Goal: Information Seeking & Learning: Learn about a topic

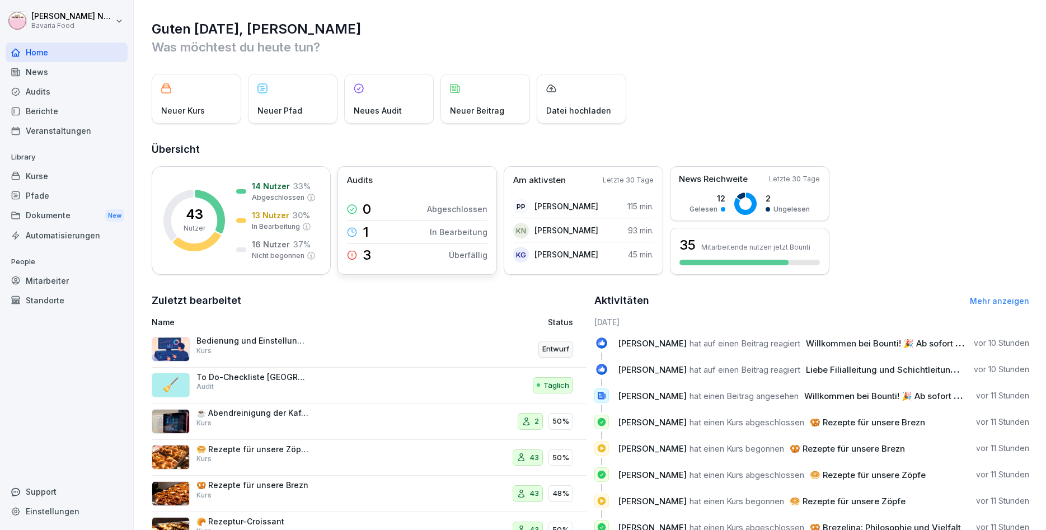
scroll to position [38, 0]
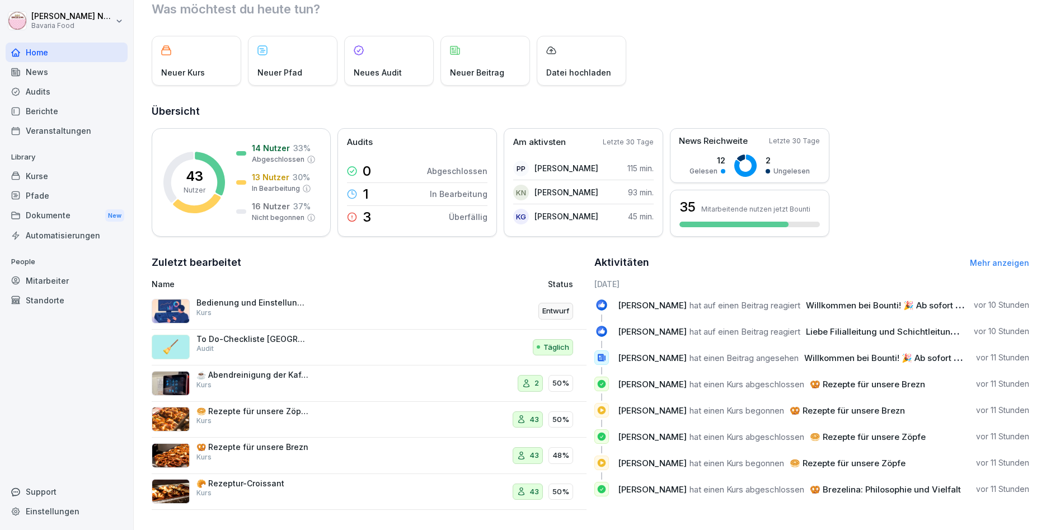
click at [35, 172] on div "Kurse" at bounding box center [67, 176] width 122 height 20
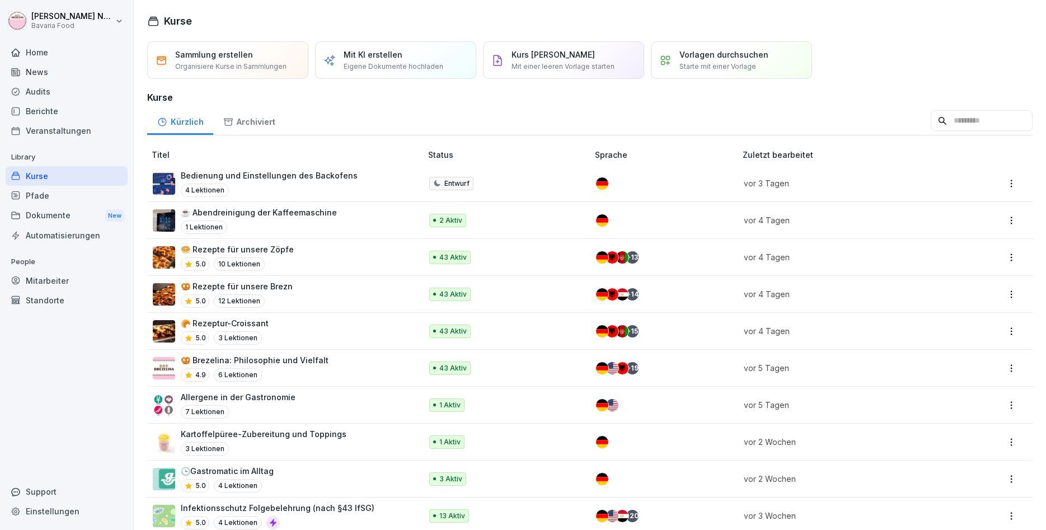
scroll to position [67, 0]
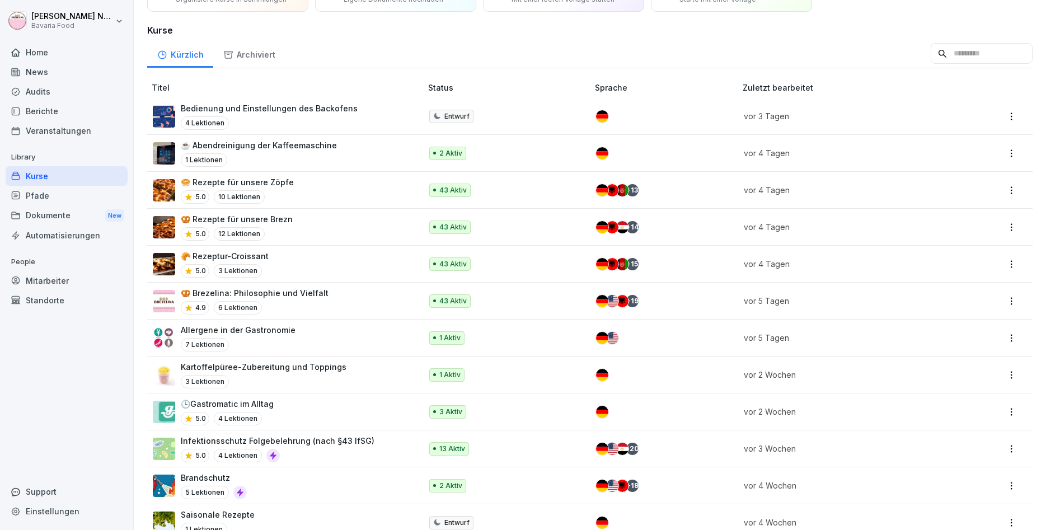
click at [312, 179] on div "🥯 Rezepte für unsere Zöpfe 5.0 10 Lektionen" at bounding box center [282, 189] width 258 height 27
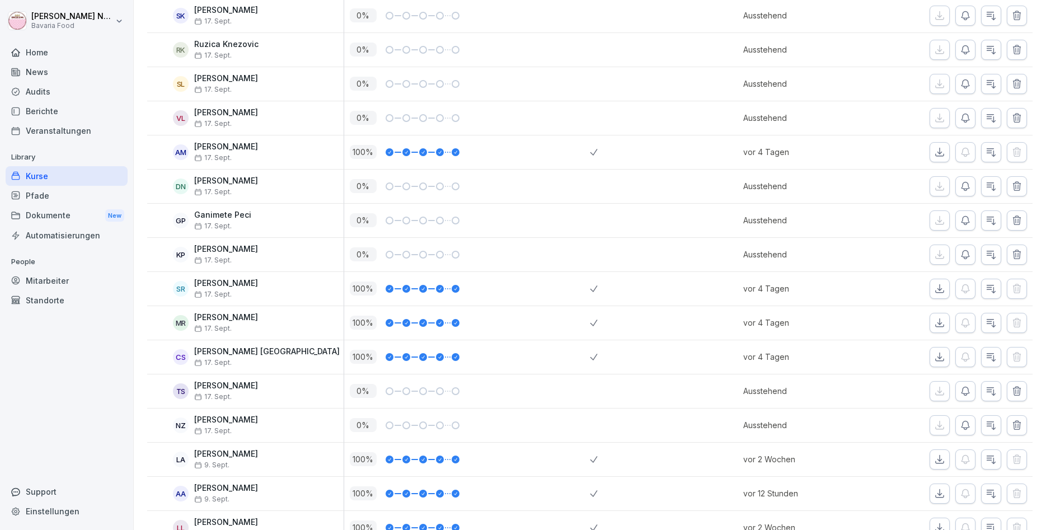
scroll to position [884, 0]
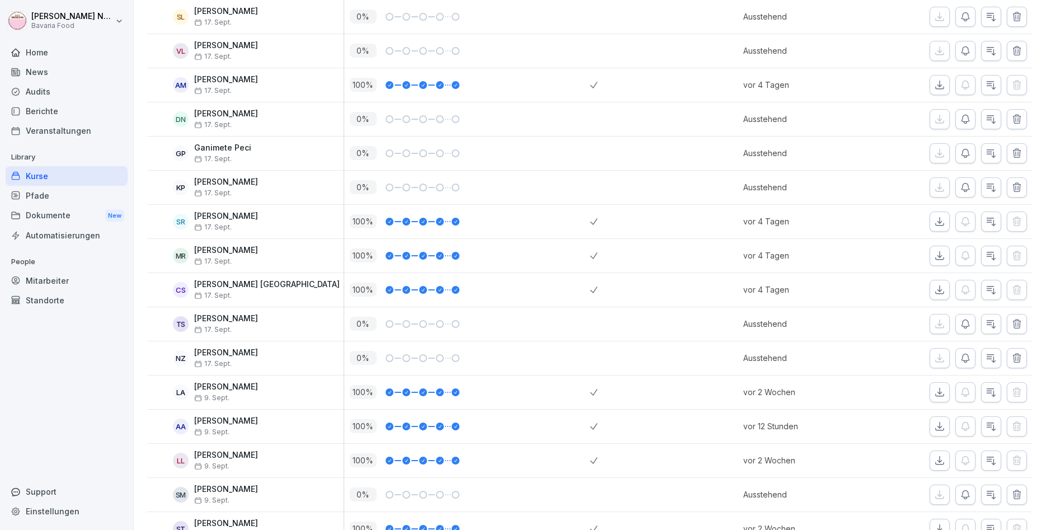
click at [90, 181] on div "Kurse" at bounding box center [67, 176] width 122 height 20
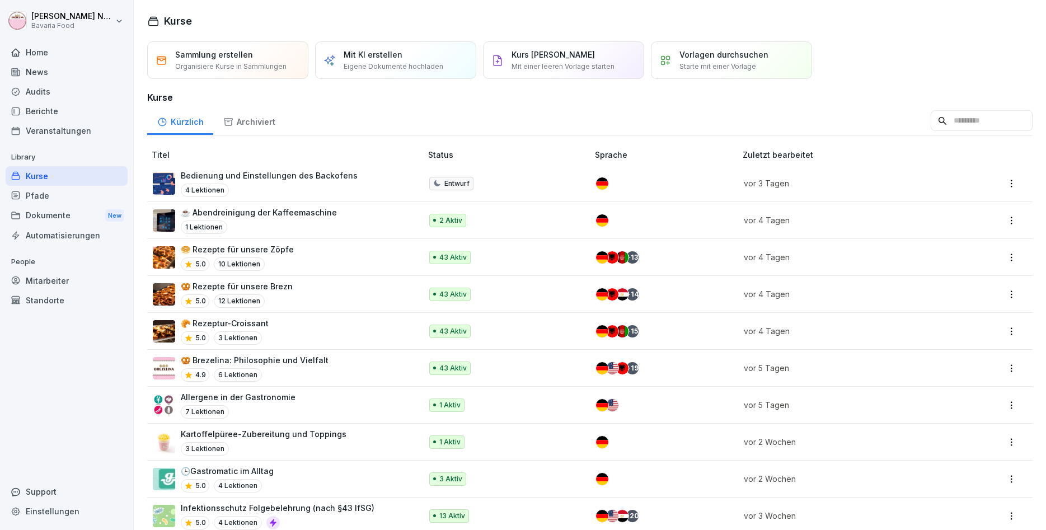
click at [277, 292] on p "🥨 Rezepte für unsere Brezn" at bounding box center [237, 287] width 112 height 12
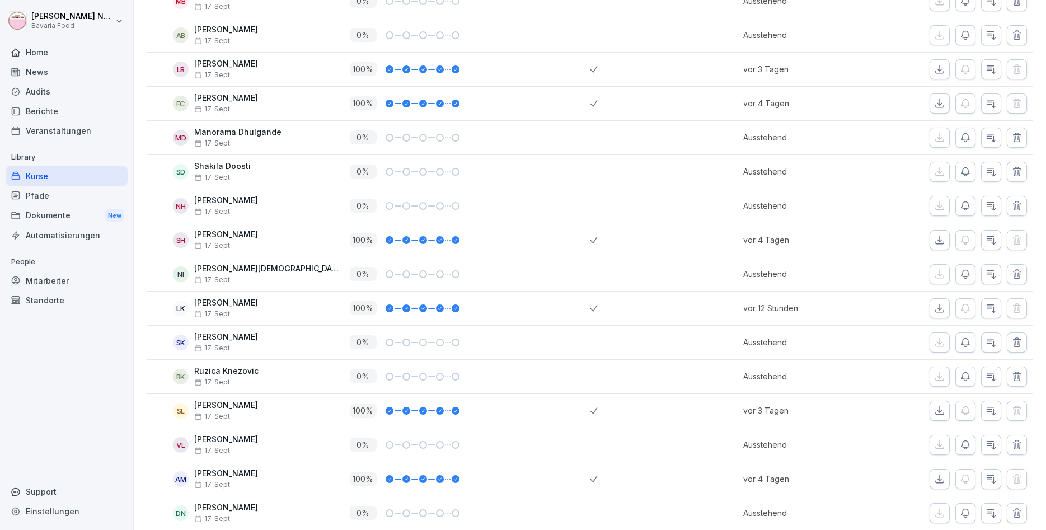
scroll to position [403, 0]
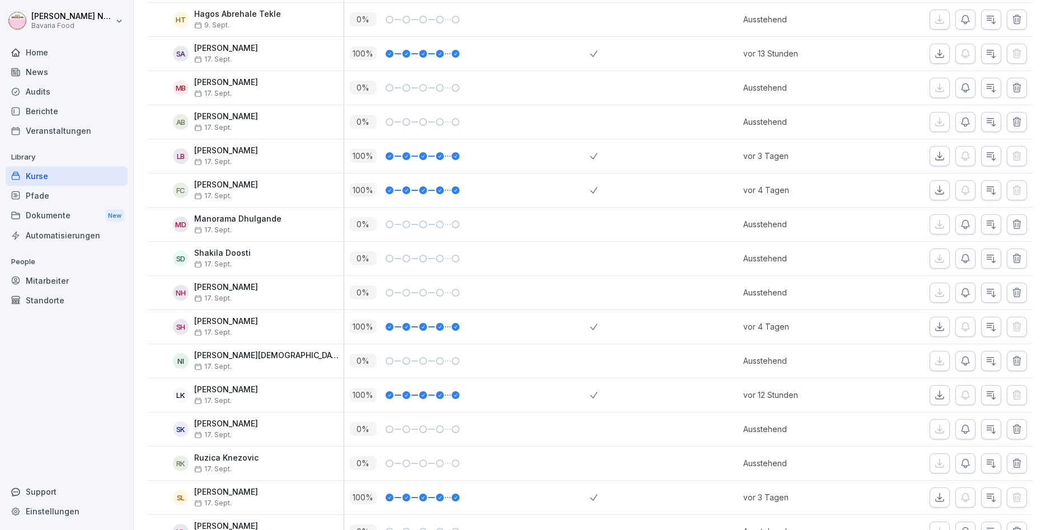
click at [63, 179] on div "Kurse" at bounding box center [67, 176] width 122 height 20
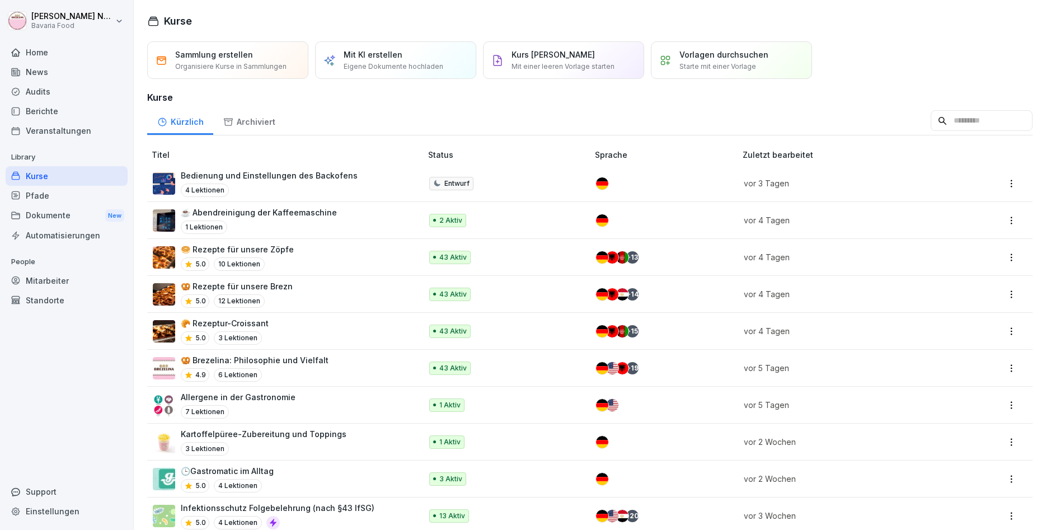
click at [337, 326] on div "🥐 Rezeptur-Croissant 5.0 3 Lektionen" at bounding box center [282, 330] width 258 height 27
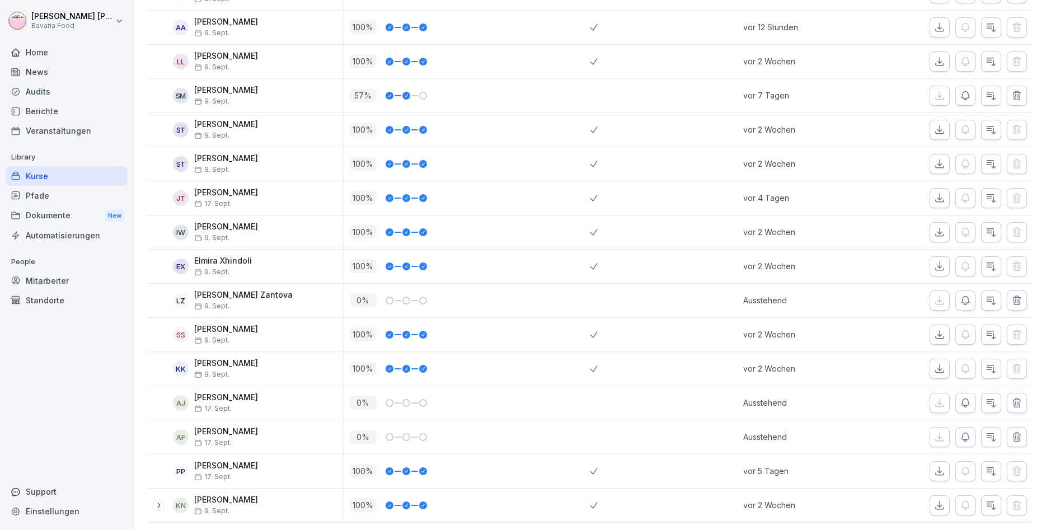
scroll to position [1287, 0]
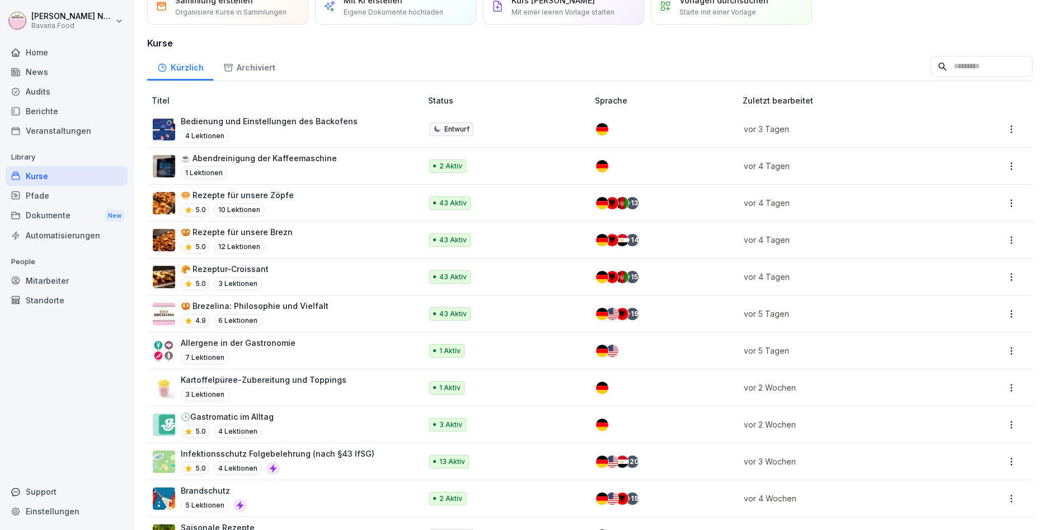
scroll to position [26, 0]
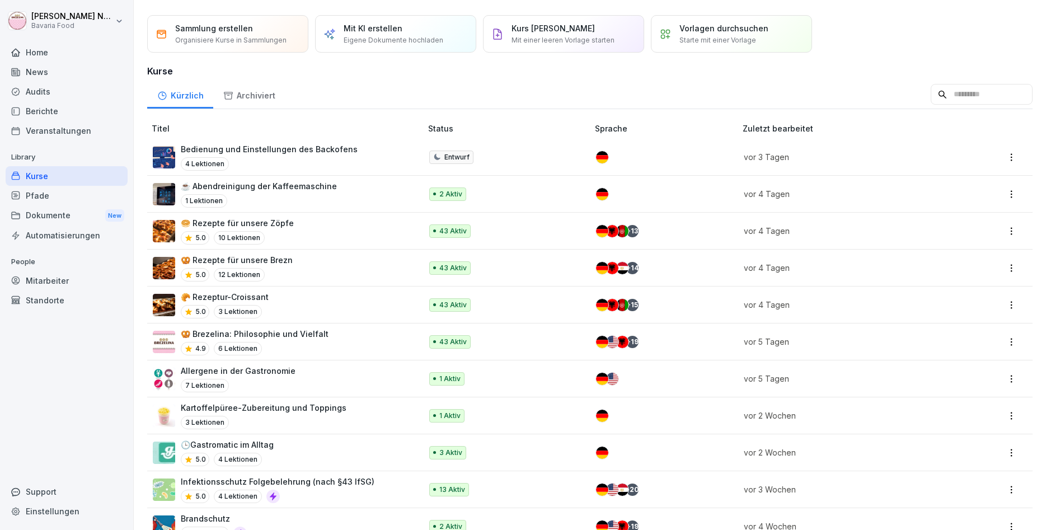
click at [351, 348] on div "🥨 Brezelina: Philosophie und Vielfalt 4.9 6 Lektionen" at bounding box center [282, 341] width 258 height 27
